Goal: Task Accomplishment & Management: Use online tool/utility

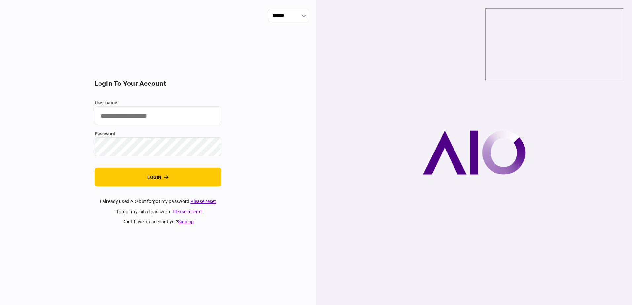
click at [161, 115] on input "user name" at bounding box center [157, 115] width 127 height 19
type input "**********"
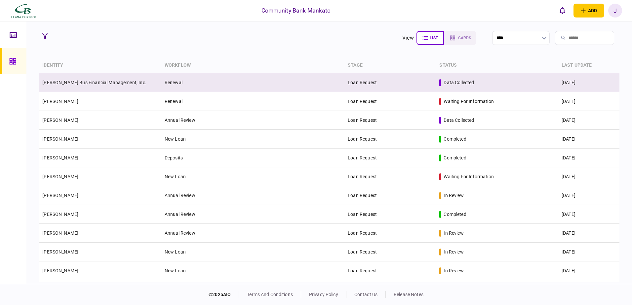
click at [150, 86] on td "[PERSON_NAME] Bus Financial Management, Inc." at bounding box center [100, 82] width 122 height 19
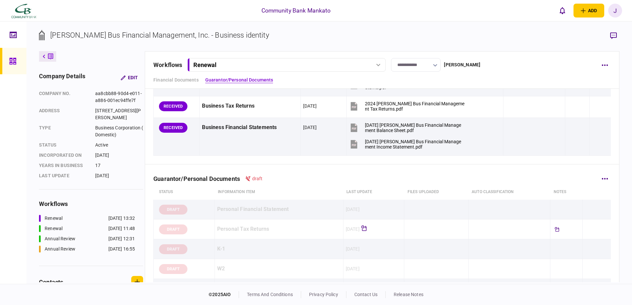
scroll to position [33, 0]
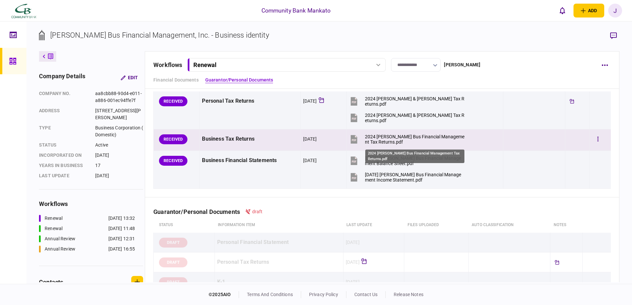
click at [420, 134] on div "2024 [PERSON_NAME] Bus Financial Management Tax Returns.pdf" at bounding box center [415, 139] width 100 height 11
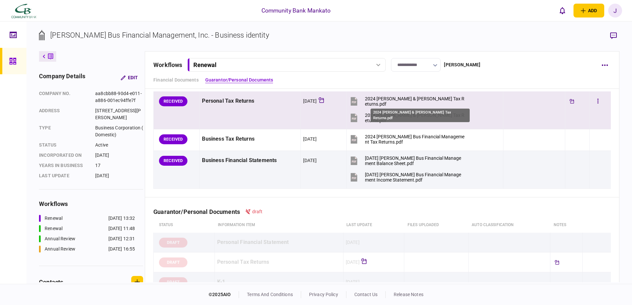
click at [379, 100] on div "2024 [PERSON_NAME] & [PERSON_NAME] Tax Returns.pdf" at bounding box center [415, 101] width 100 height 11
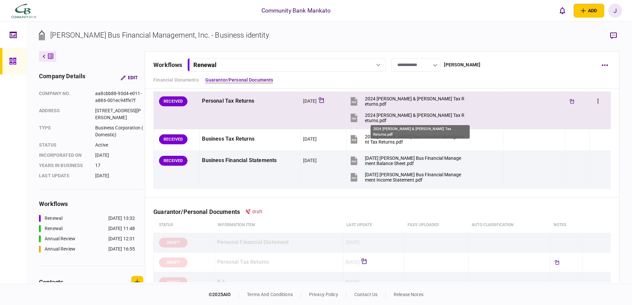
click at [378, 118] on div "2024 [PERSON_NAME] & [PERSON_NAME] Tax Returns.pdf" at bounding box center [415, 118] width 100 height 11
click at [399, 115] on div "2024 [PERSON_NAME] & [PERSON_NAME] Tax Returns.pdf" at bounding box center [415, 118] width 100 height 11
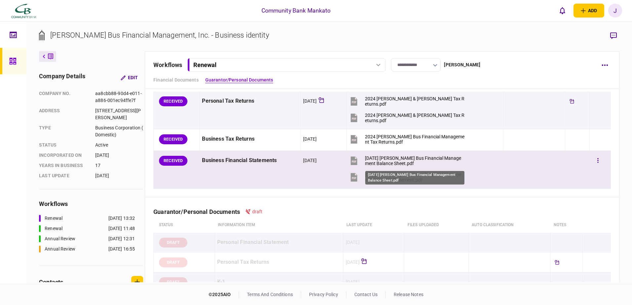
click at [389, 159] on div "[DATE] [PERSON_NAME] Bus Financial Management Balance Sheet.pdf" at bounding box center [415, 161] width 100 height 11
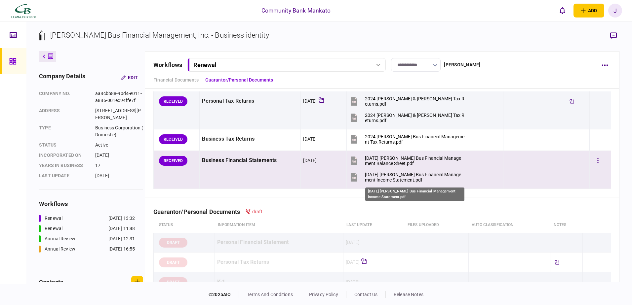
click at [378, 178] on div "[DATE] [PERSON_NAME] Bus Financial Management Income Statement.pdf" at bounding box center [415, 177] width 100 height 11
click at [383, 174] on div "[DATE] [PERSON_NAME] Bus Financial Management Income Statement.pdf" at bounding box center [415, 177] width 100 height 11
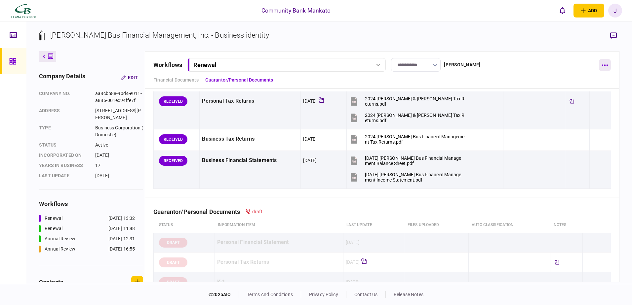
click at [603, 67] on button "button" at bounding box center [605, 65] width 12 height 12
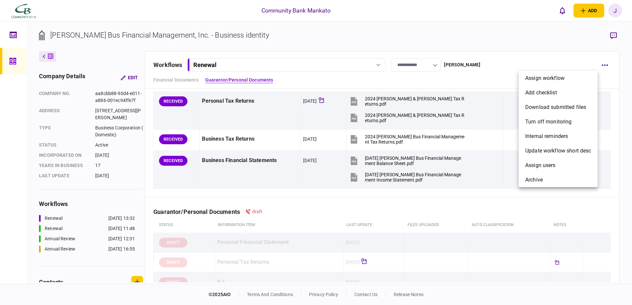
click at [575, 50] on div at bounding box center [316, 152] width 632 height 305
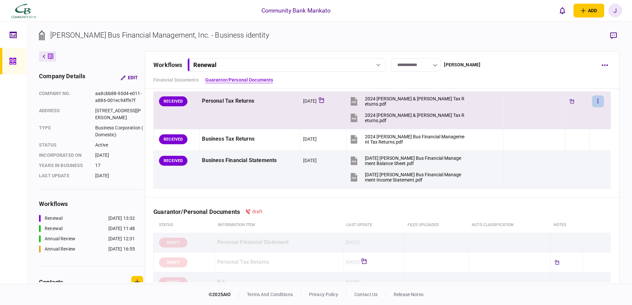
click at [597, 98] on icon "button" at bounding box center [597, 101] width 1 height 6
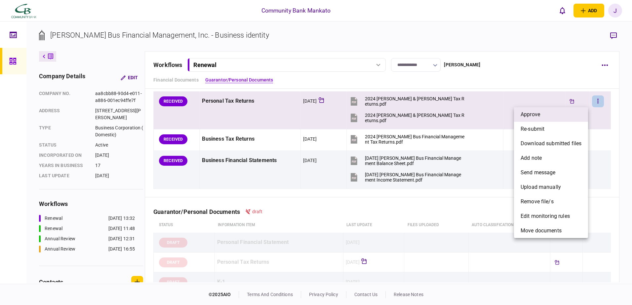
click at [555, 116] on li "approve" at bounding box center [551, 114] width 74 height 15
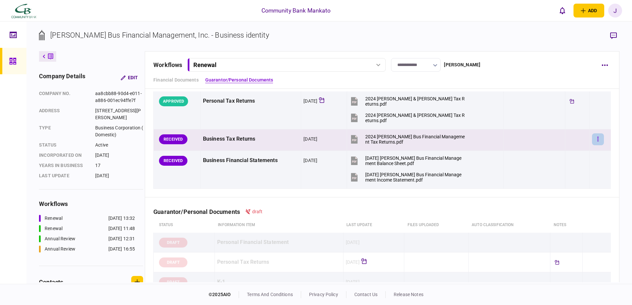
click at [593, 136] on button "button" at bounding box center [598, 139] width 12 height 12
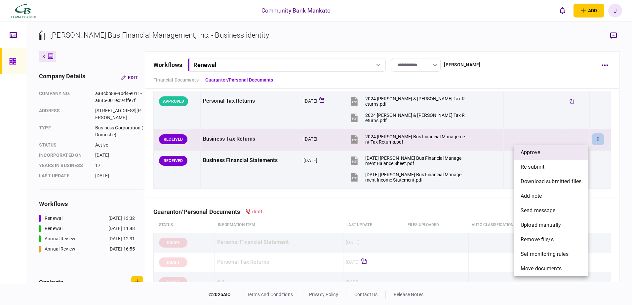
click at [576, 150] on li "approve" at bounding box center [551, 152] width 74 height 15
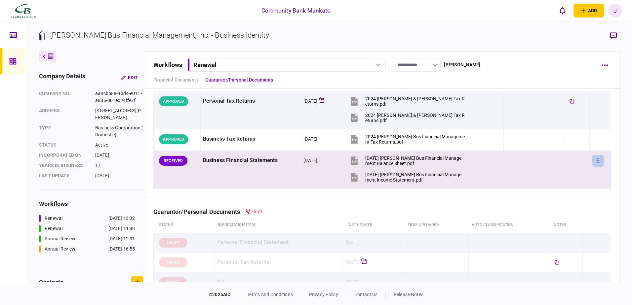
click at [597, 160] on icon "button" at bounding box center [597, 161] width 1 height 6
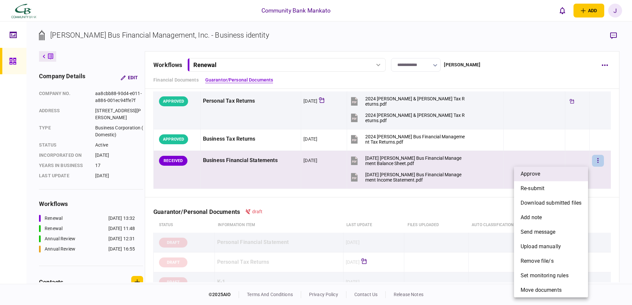
click at [562, 173] on li "approve" at bounding box center [551, 174] width 74 height 15
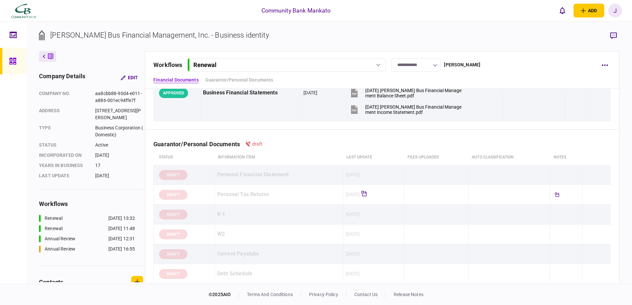
scroll to position [0, 0]
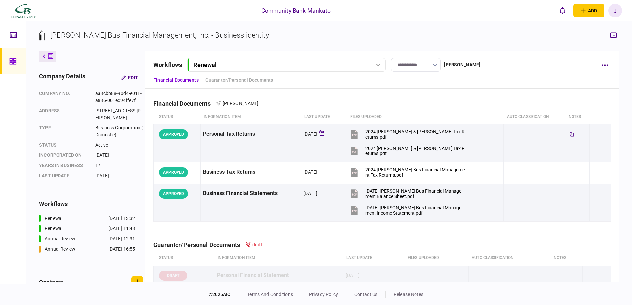
click at [46, 58] on button at bounding box center [47, 56] width 17 height 11
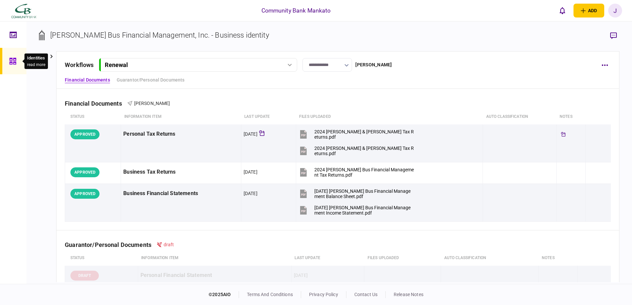
click at [10, 60] on icon at bounding box center [12, 61] width 7 height 7
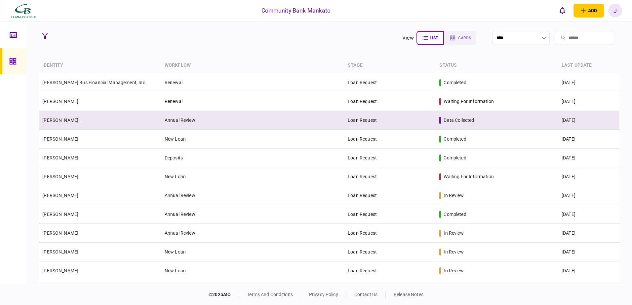
click at [449, 119] on div "data collected" at bounding box center [458, 120] width 30 height 7
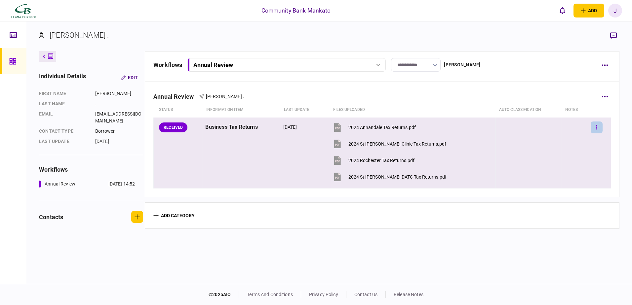
click at [590, 128] on button "button" at bounding box center [596, 128] width 12 height 12
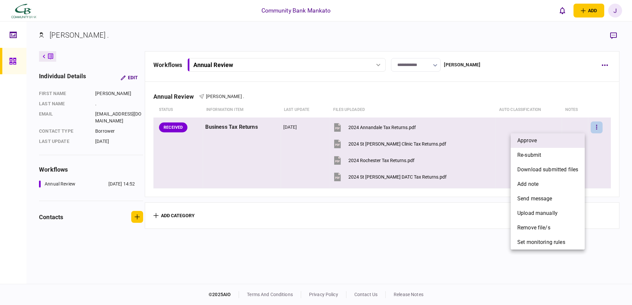
click at [557, 141] on li "approve" at bounding box center [547, 140] width 74 height 15
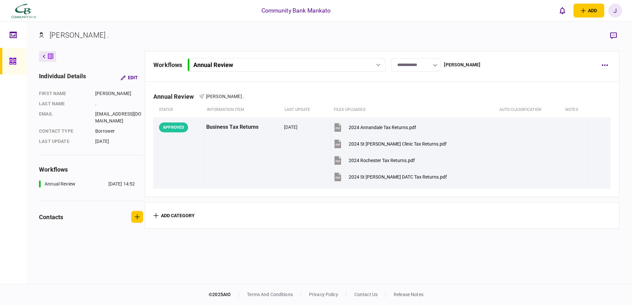
click at [8, 56] on link at bounding box center [13, 61] width 26 height 26
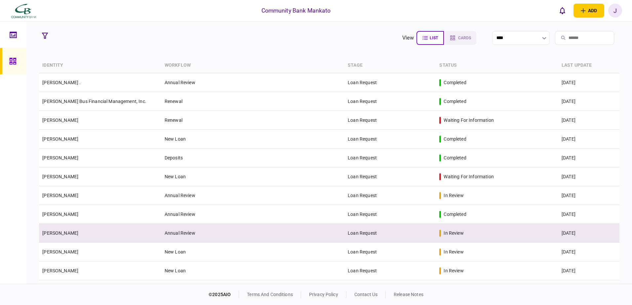
click at [381, 232] on td "Loan Request" at bounding box center [390, 233] width 92 height 19
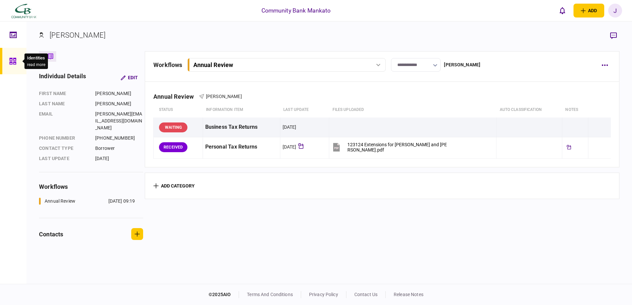
click at [10, 64] on icon at bounding box center [12, 61] width 7 height 8
